Goal: Register for event/course

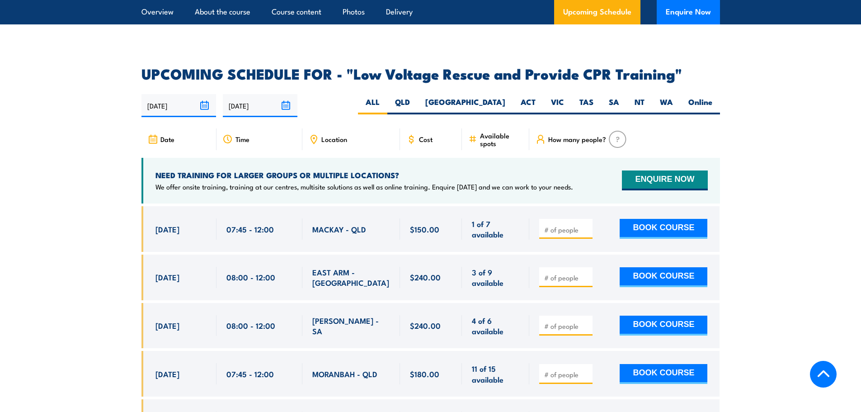
scroll to position [1475, 0]
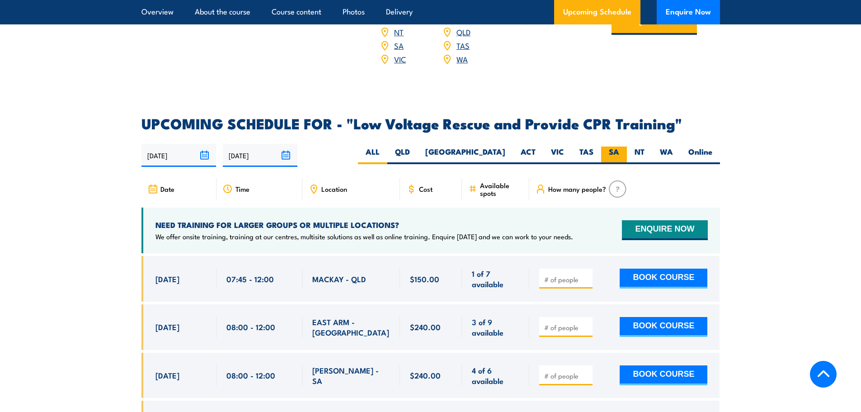
click at [622, 146] on label "SA" at bounding box center [614, 155] width 26 height 18
click at [622, 146] on input "SA" at bounding box center [622, 149] width 6 height 6
radio input "true"
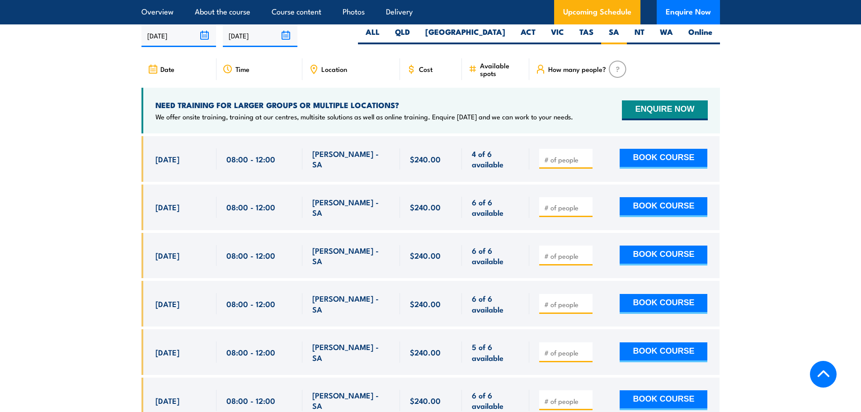
scroll to position [1611, 0]
